Goal: Go to known website: Go to known website

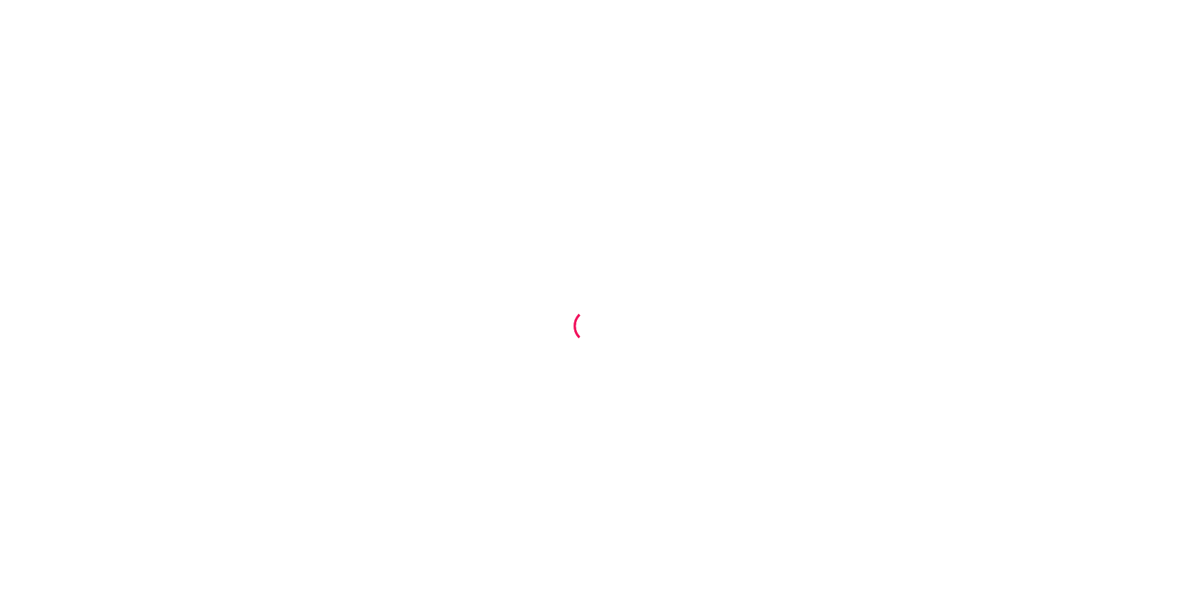
click at [669, 387] on div at bounding box center [595, 306] width 1191 height 613
